Goal: Use online tool/utility: Utilize a website feature to perform a specific function

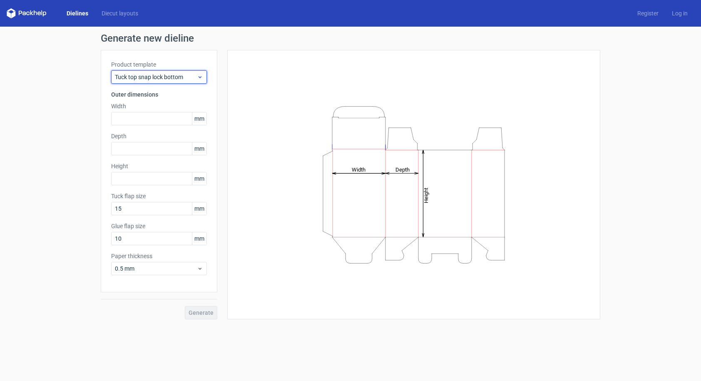
click at [202, 80] on icon at bounding box center [200, 77] width 6 height 7
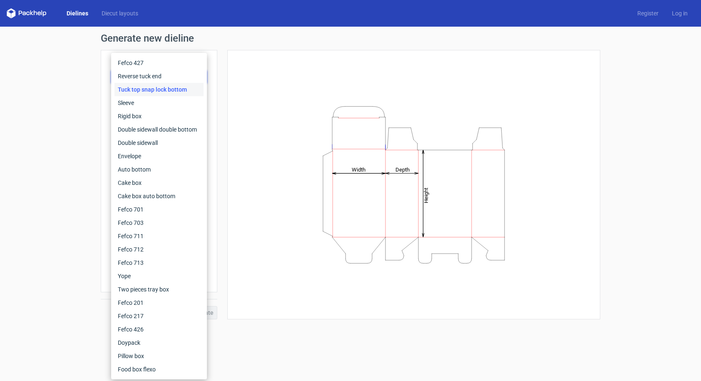
click at [240, 74] on div "Height Depth Width" at bounding box center [414, 184] width 352 height 249
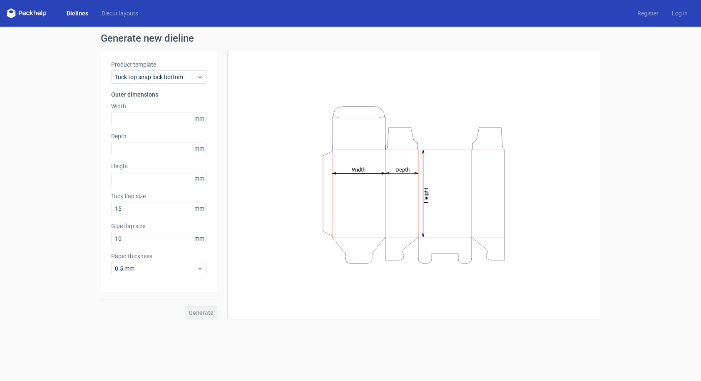
click at [187, 64] on label "Product template" at bounding box center [159, 64] width 96 height 8
click at [200, 79] on icon at bounding box center [200, 77] width 6 height 7
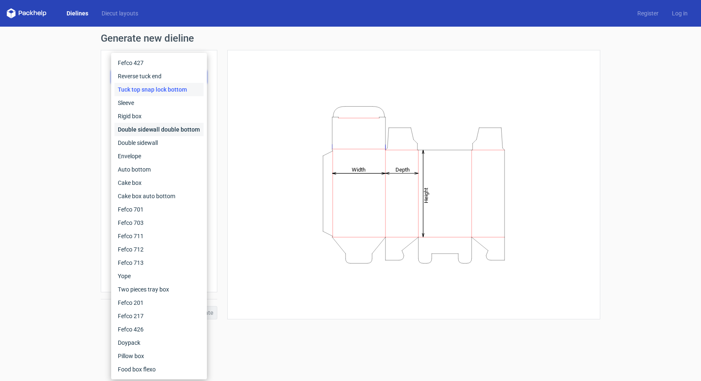
click at [188, 127] on div "Double sidewall double bottom" at bounding box center [159, 129] width 89 height 13
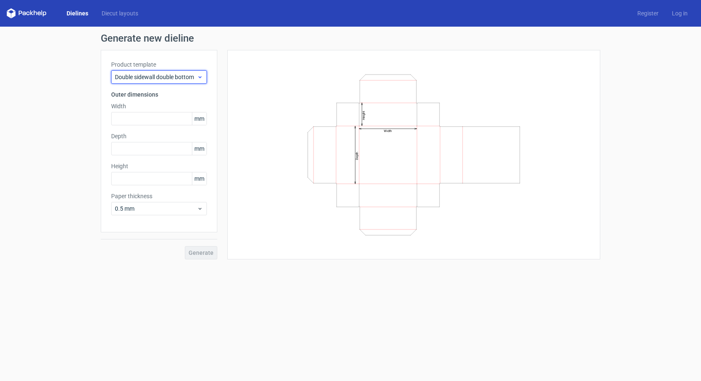
click at [201, 76] on icon at bounding box center [200, 77] width 6 height 7
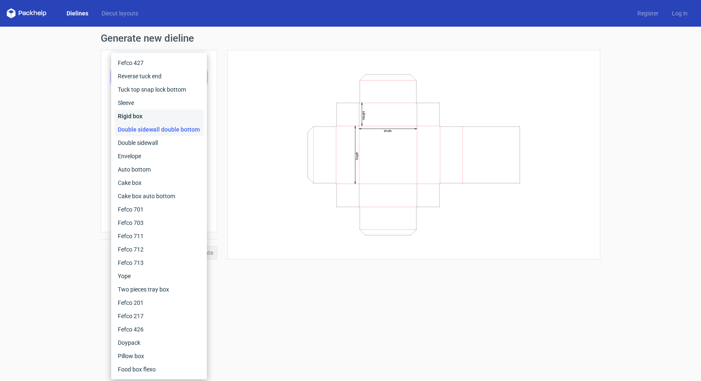
click at [139, 117] on div "Rigid box" at bounding box center [159, 116] width 89 height 13
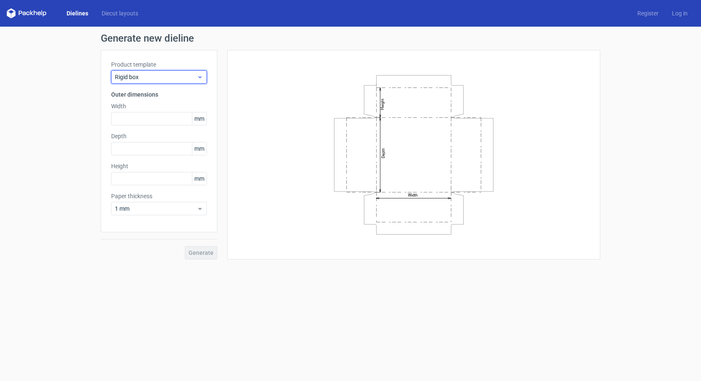
click at [200, 78] on icon at bounding box center [200, 77] width 6 height 7
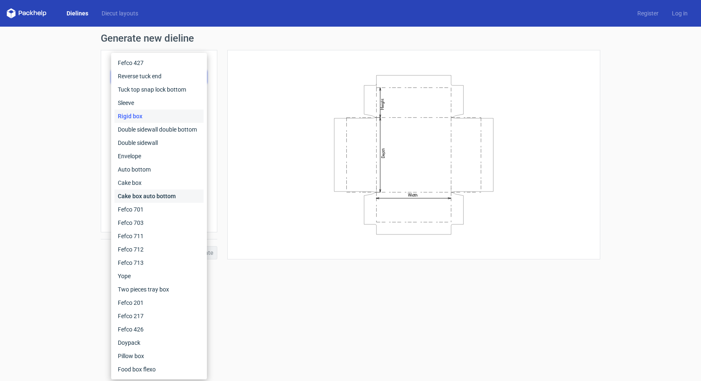
click at [170, 196] on div "Cake box auto bottom" at bounding box center [159, 195] width 89 height 13
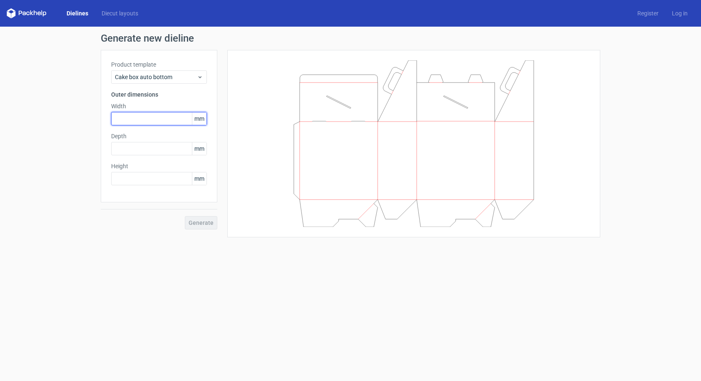
click at [144, 119] on input "text" at bounding box center [159, 118] width 96 height 13
type input "103"
click at [137, 147] on input "text" at bounding box center [159, 148] width 96 height 13
type input "49"
click at [147, 183] on input "text" at bounding box center [159, 178] width 96 height 13
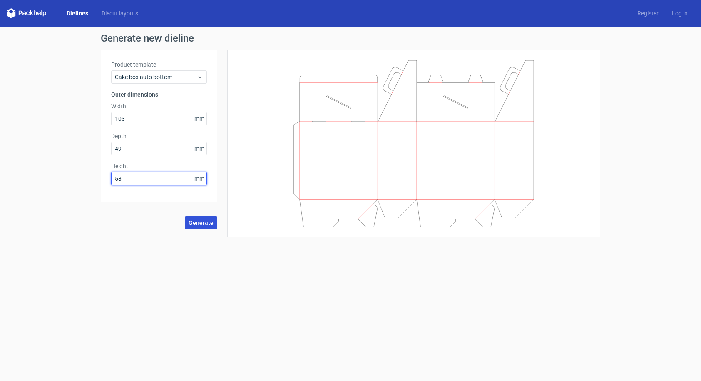
type input "58"
click at [196, 222] on span "Generate" at bounding box center [201, 223] width 25 height 6
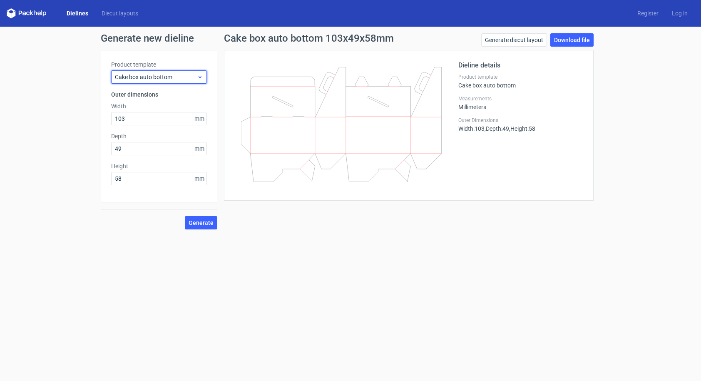
click at [201, 77] on use at bounding box center [200, 77] width 3 height 2
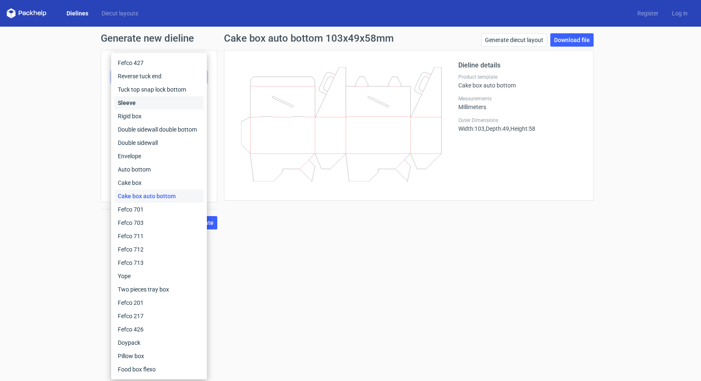
click at [149, 103] on div "Sleeve" at bounding box center [159, 102] width 89 height 13
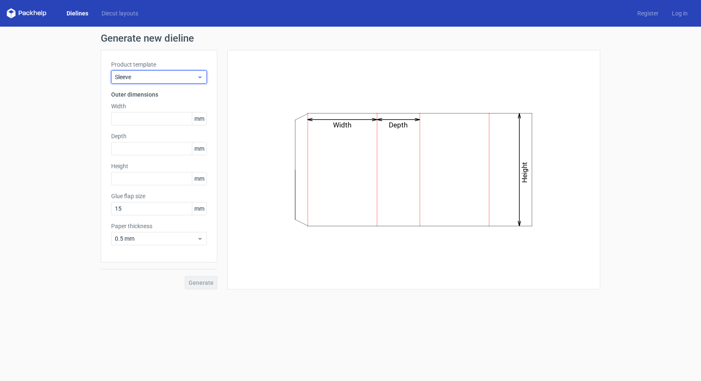
click at [200, 80] on icon at bounding box center [200, 77] width 6 height 7
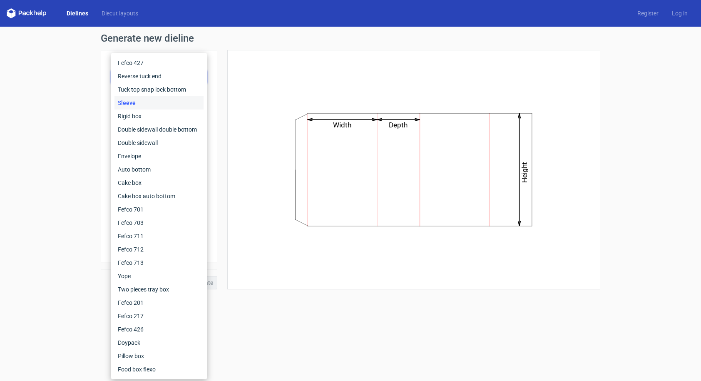
click at [133, 105] on div "Sleeve" at bounding box center [159, 102] width 89 height 13
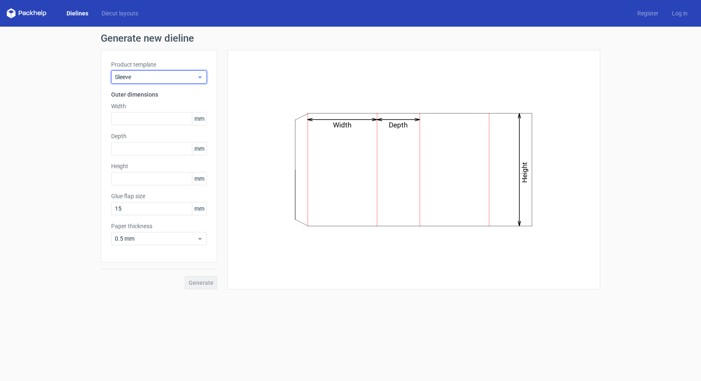
click at [200, 78] on icon at bounding box center [200, 77] width 6 height 7
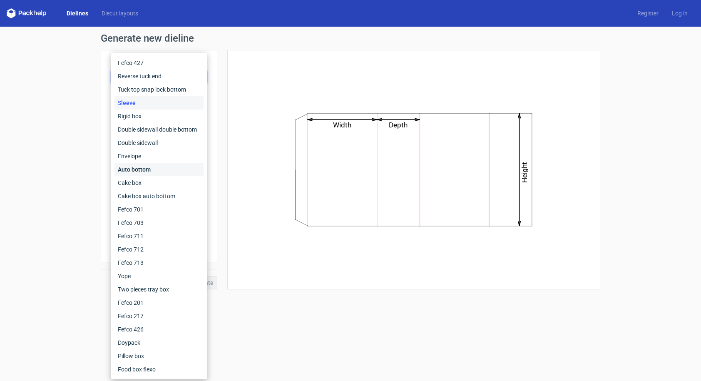
click at [152, 170] on div "Auto bottom" at bounding box center [159, 169] width 89 height 13
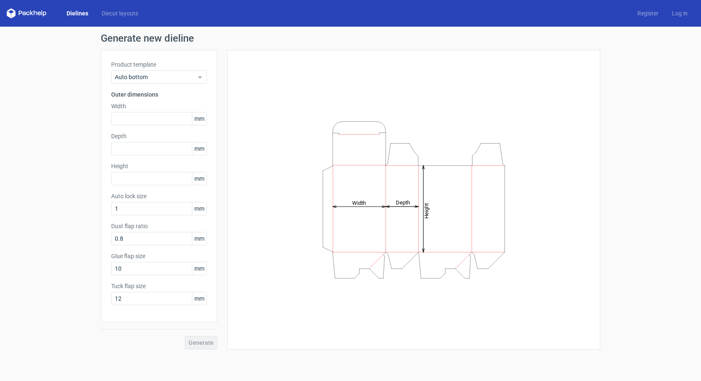
click at [166, 60] on div "Product template Auto bottom Outer dimensions Width mm Depth mm Height mm Auto …" at bounding box center [159, 186] width 117 height 272
click at [200, 77] on icon at bounding box center [200, 77] width 6 height 7
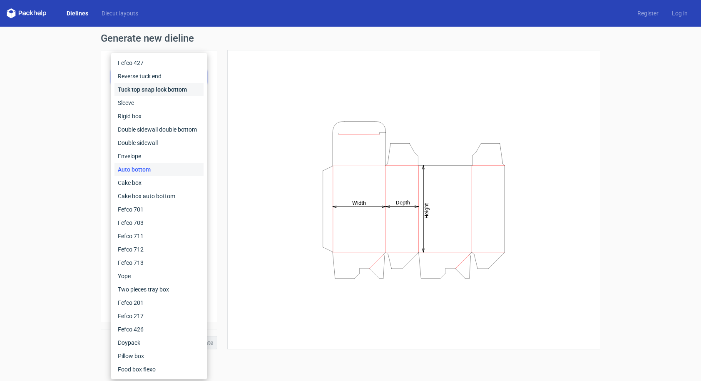
click at [154, 88] on div "Tuck top snap lock bottom" at bounding box center [159, 89] width 89 height 13
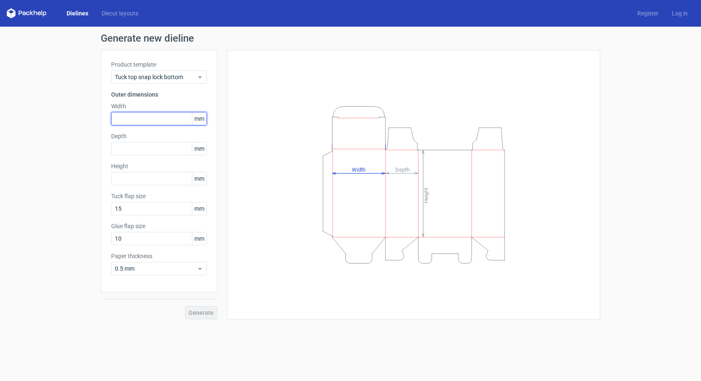
click at [146, 118] on input "text" at bounding box center [159, 118] width 96 height 13
click at [118, 117] on input "528" at bounding box center [159, 118] width 96 height 13
drag, startPoint x: 137, startPoint y: 117, endPoint x: 97, endPoint y: 117, distance: 40.0
click at [97, 117] on div "Generate new dieline Product template Tuck top snap lock bottom Outer dimension…" at bounding box center [350, 176] width 701 height 299
type input "58"
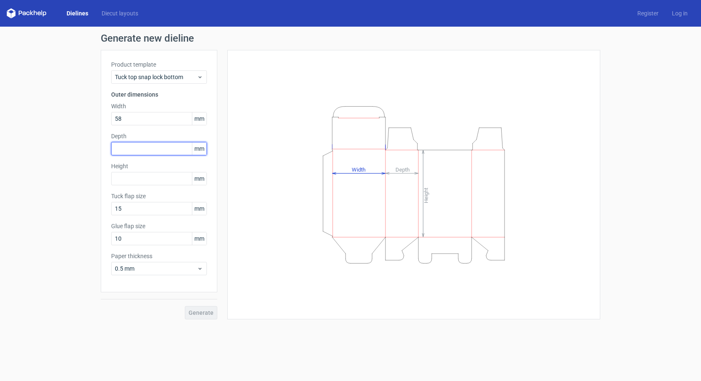
click at [126, 147] on input "text" at bounding box center [159, 148] width 96 height 13
type input "103"
click at [124, 180] on input "text" at bounding box center [159, 178] width 96 height 13
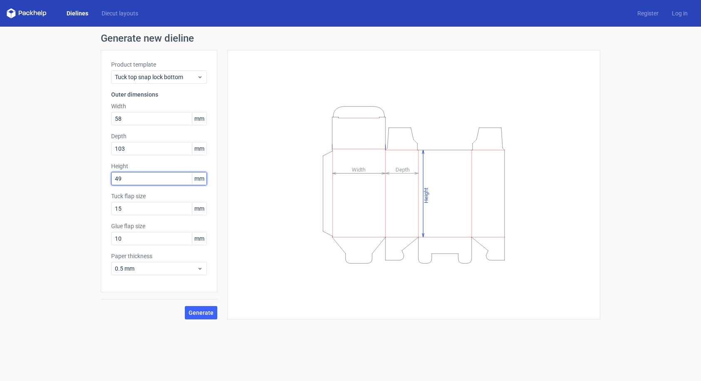
type input "49"
click at [185, 306] on button "Generate" at bounding box center [201, 312] width 32 height 13
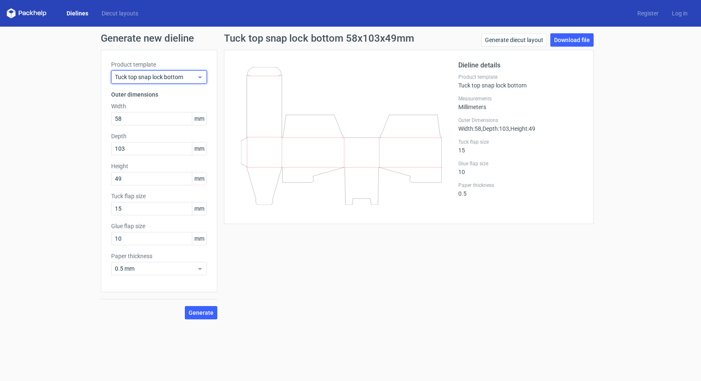
click at [200, 77] on use at bounding box center [200, 77] width 3 height 2
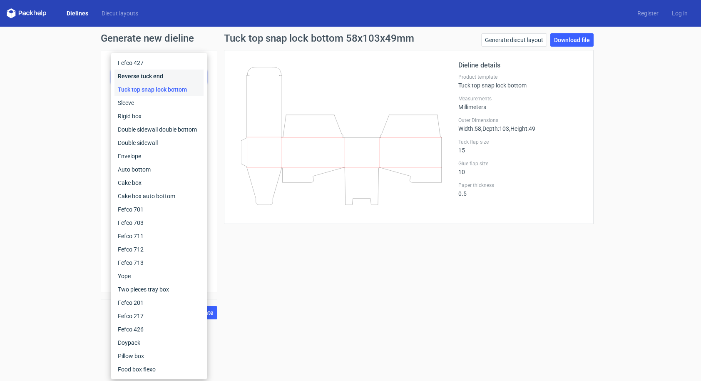
click at [164, 77] on div "Reverse tuck end" at bounding box center [159, 76] width 89 height 13
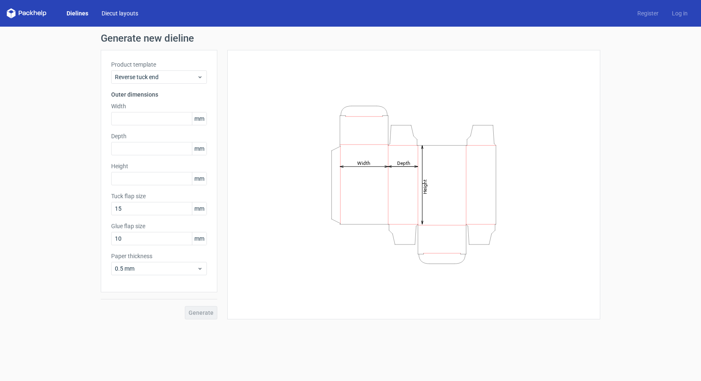
click at [120, 13] on link "Diecut layouts" at bounding box center [120, 13] width 50 height 8
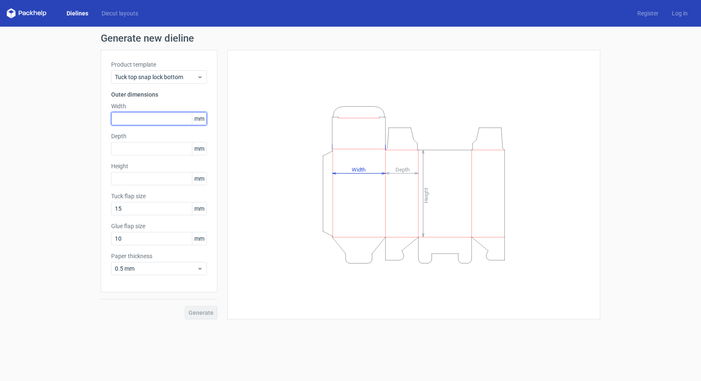
click at [131, 115] on input "text" at bounding box center [159, 118] width 96 height 13
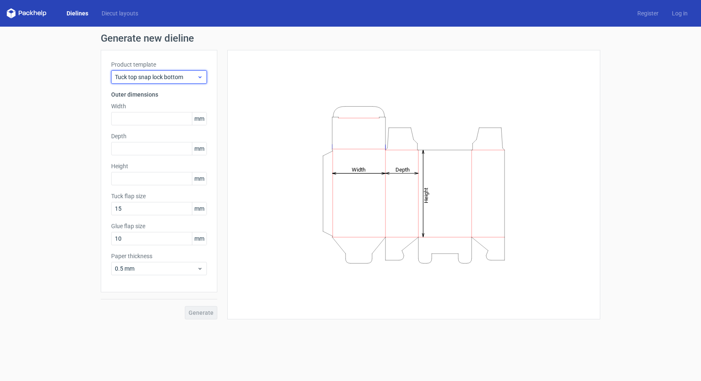
click at [204, 78] on div "Tuck top snap lock bottom" at bounding box center [159, 76] width 96 height 13
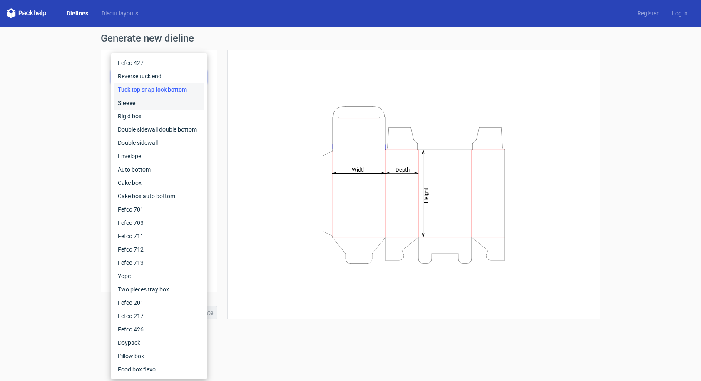
click at [132, 103] on div "Sleeve" at bounding box center [159, 102] width 89 height 13
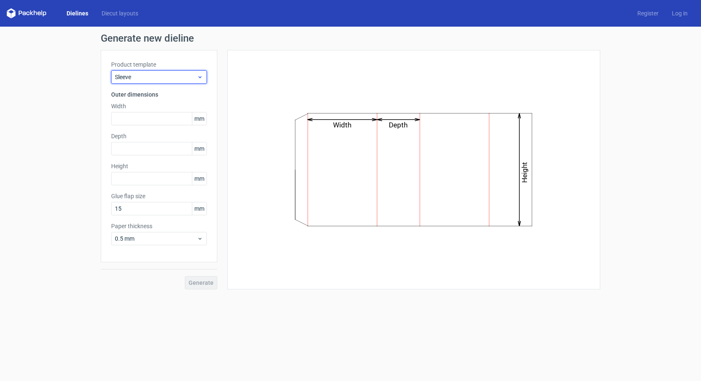
click at [202, 79] on icon at bounding box center [200, 77] width 6 height 7
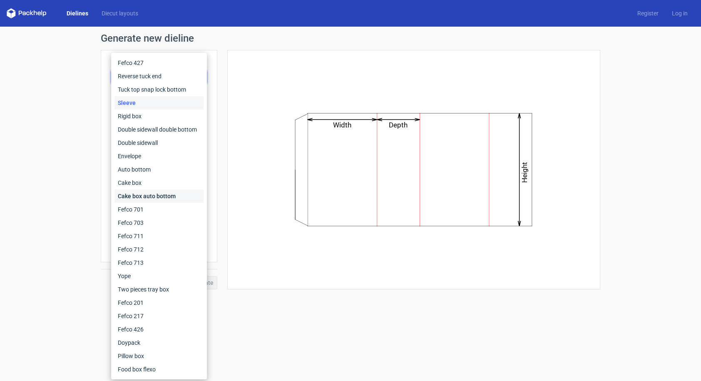
click at [149, 195] on div "Cake box auto bottom" at bounding box center [159, 195] width 89 height 13
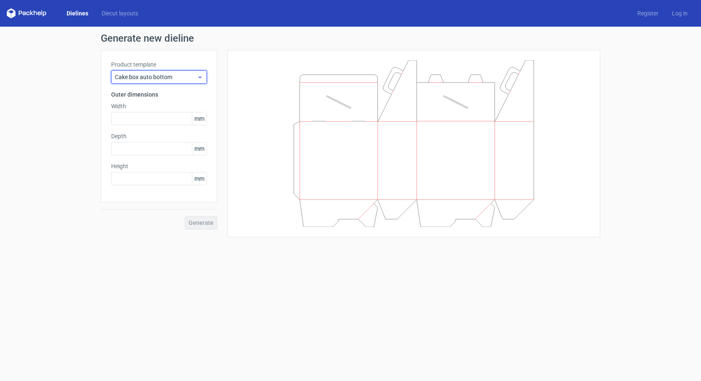
click at [202, 76] on icon at bounding box center [200, 77] width 6 height 7
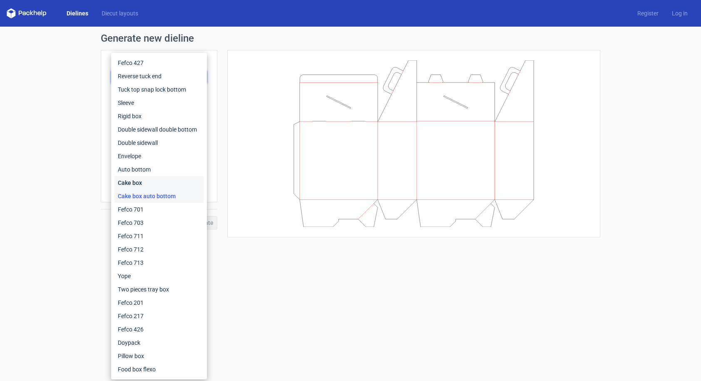
click at [141, 179] on div "Cake box" at bounding box center [159, 182] width 89 height 13
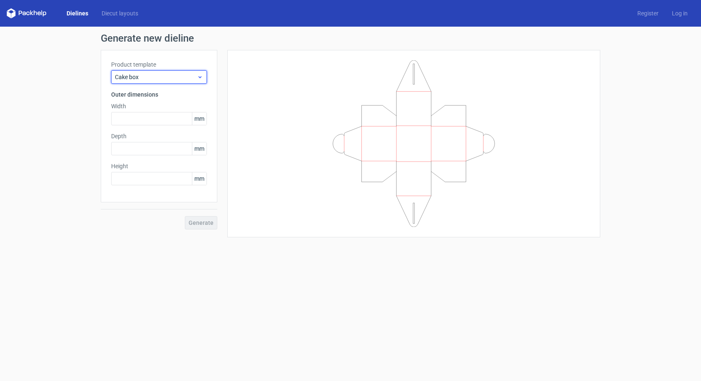
click at [201, 76] on icon at bounding box center [200, 77] width 6 height 7
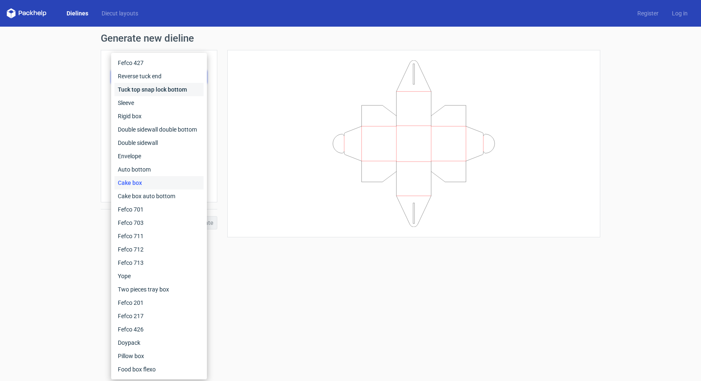
click at [155, 92] on div "Tuck top snap lock bottom" at bounding box center [159, 89] width 89 height 13
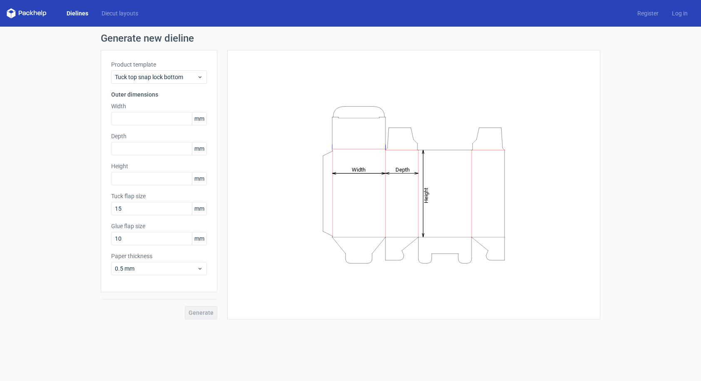
click at [80, 13] on link "Dielines" at bounding box center [77, 13] width 35 height 8
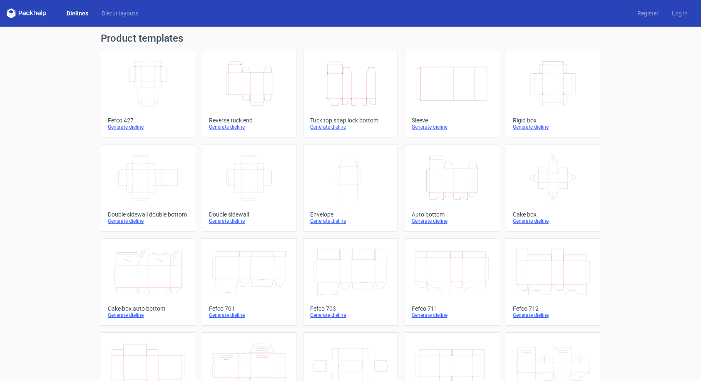
click at [245, 95] on icon "Height Depth Width" at bounding box center [249, 83] width 74 height 47
